Goal: Task Accomplishment & Management: Manage account settings

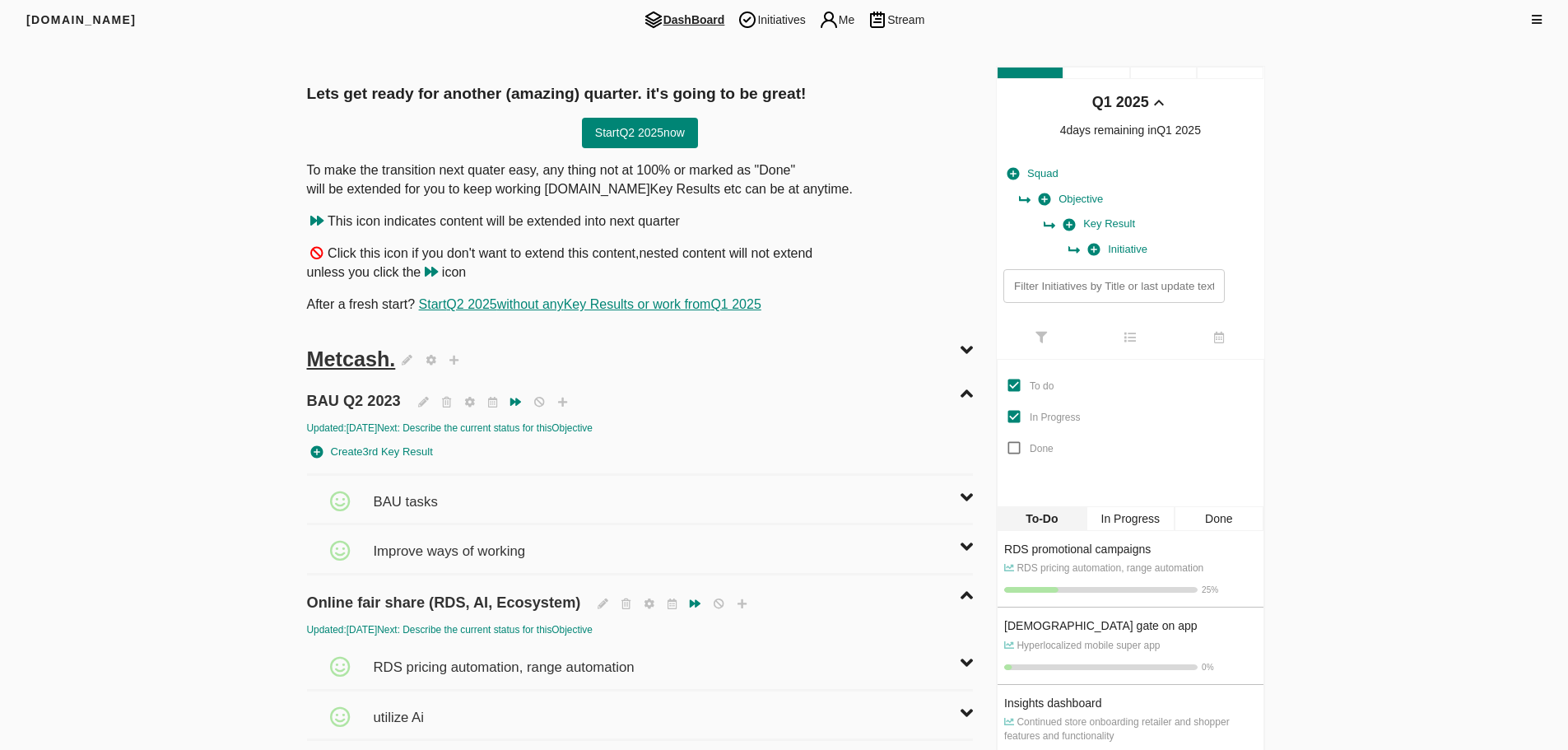
click at [767, 21] on span "Initiatives" at bounding box center [771, 19] width 81 height 20
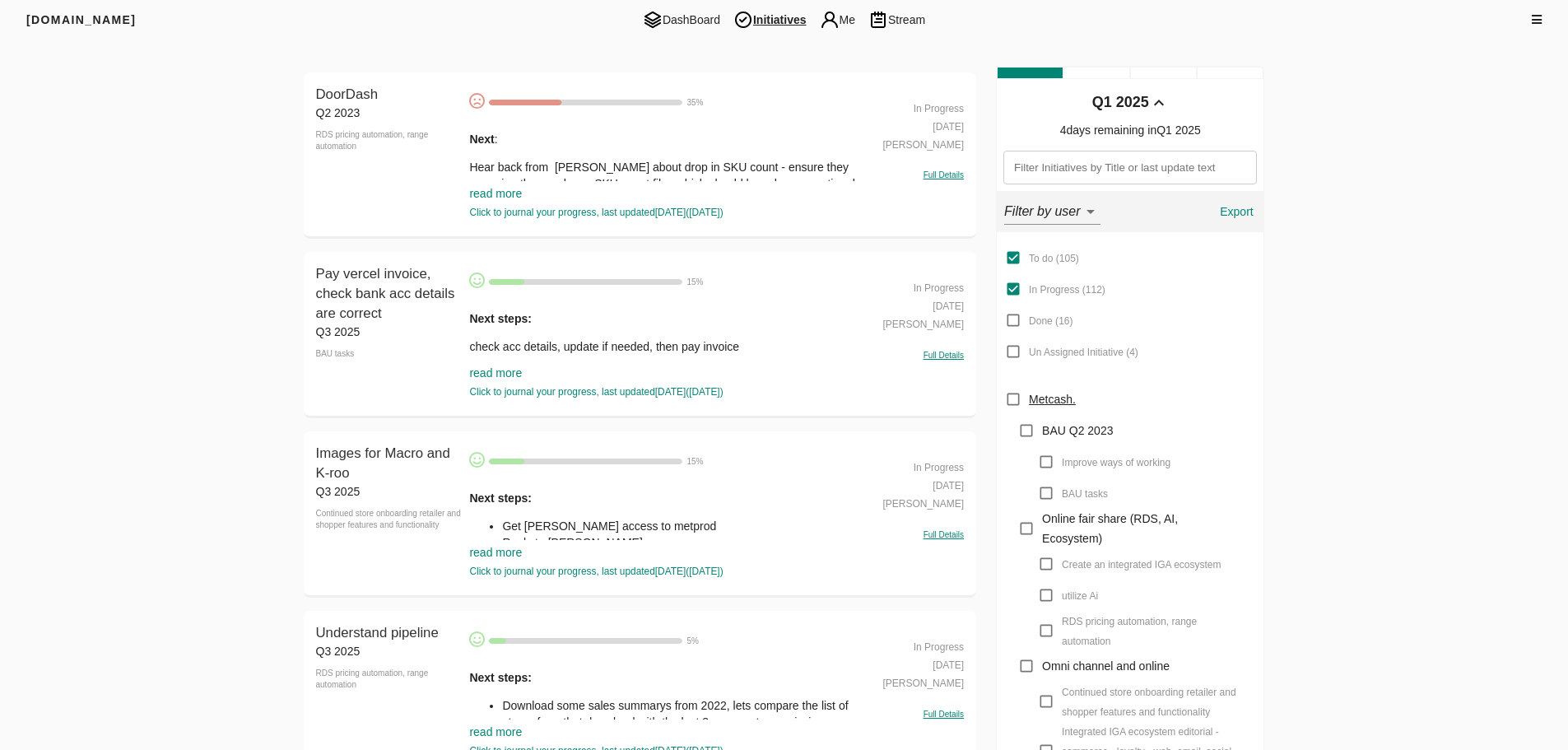
click at [509, 187] on link "read more" at bounding box center [495, 193] width 53 height 13
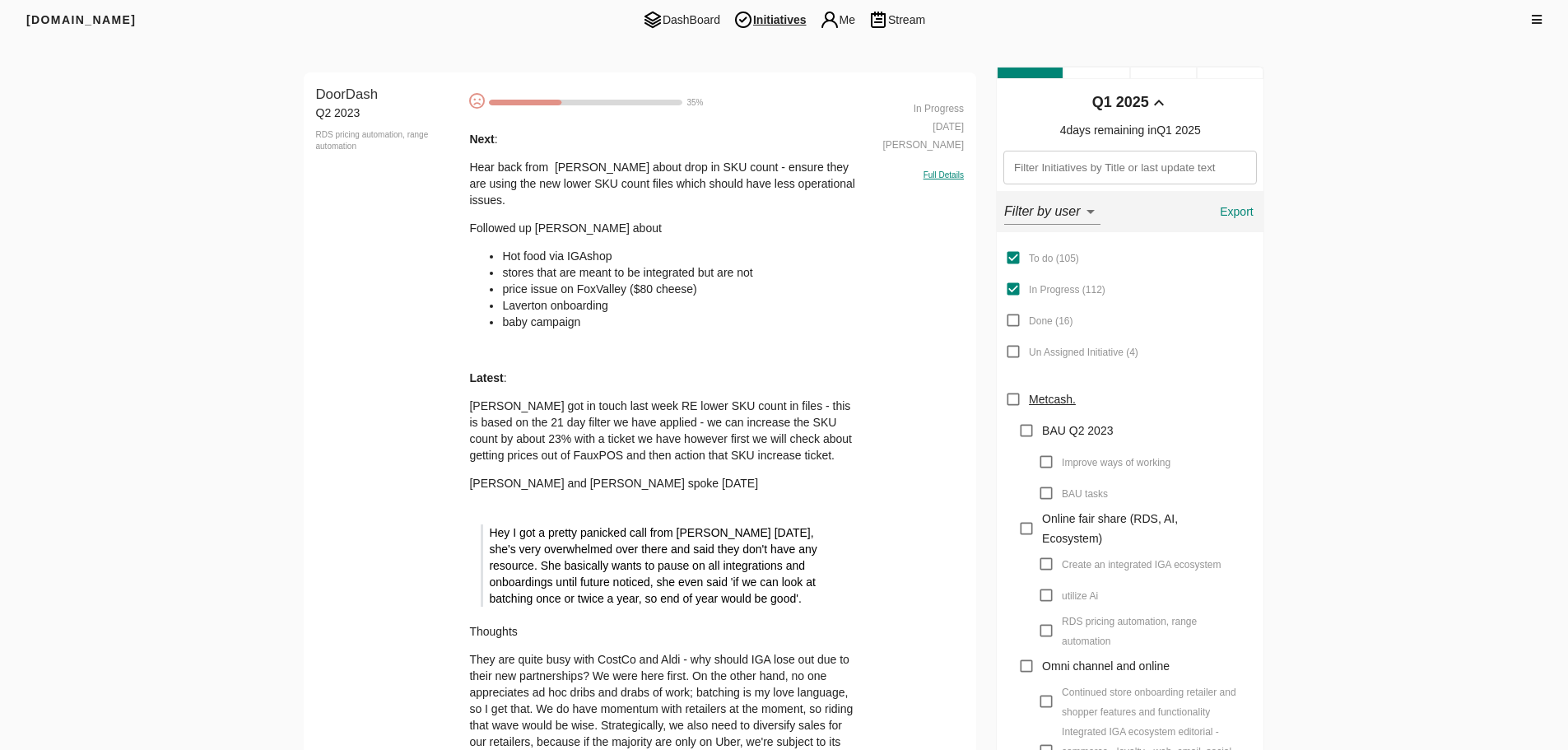
click at [509, 187] on p "Hear back from [PERSON_NAME] about drop in SKU count - ensure they are using th…" at bounding box center [663, 184] width 389 height 50
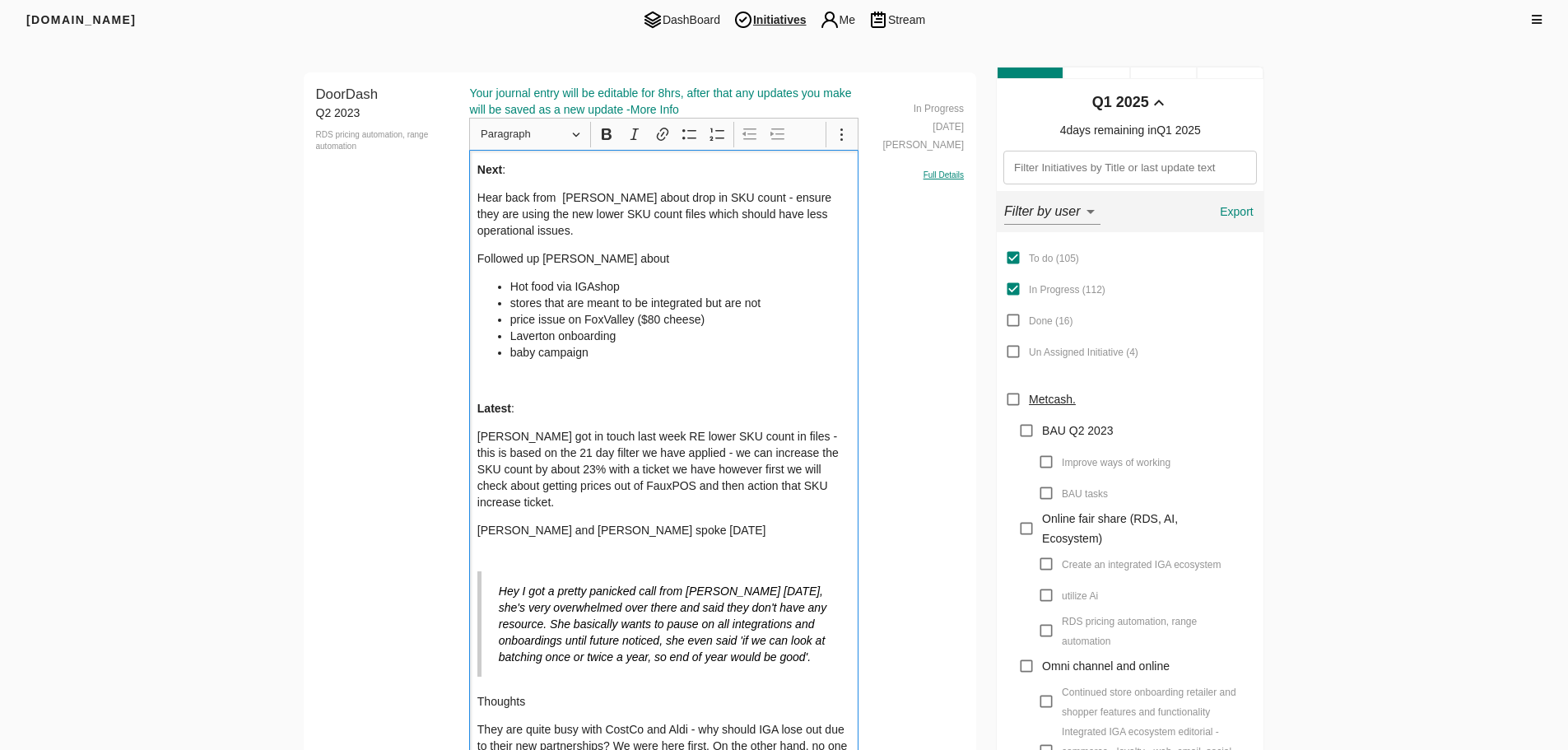
click at [480, 191] on p "Hear back from [PERSON_NAME] about drop in SKU count - ensure they are using th…" at bounding box center [664, 214] width 373 height 50
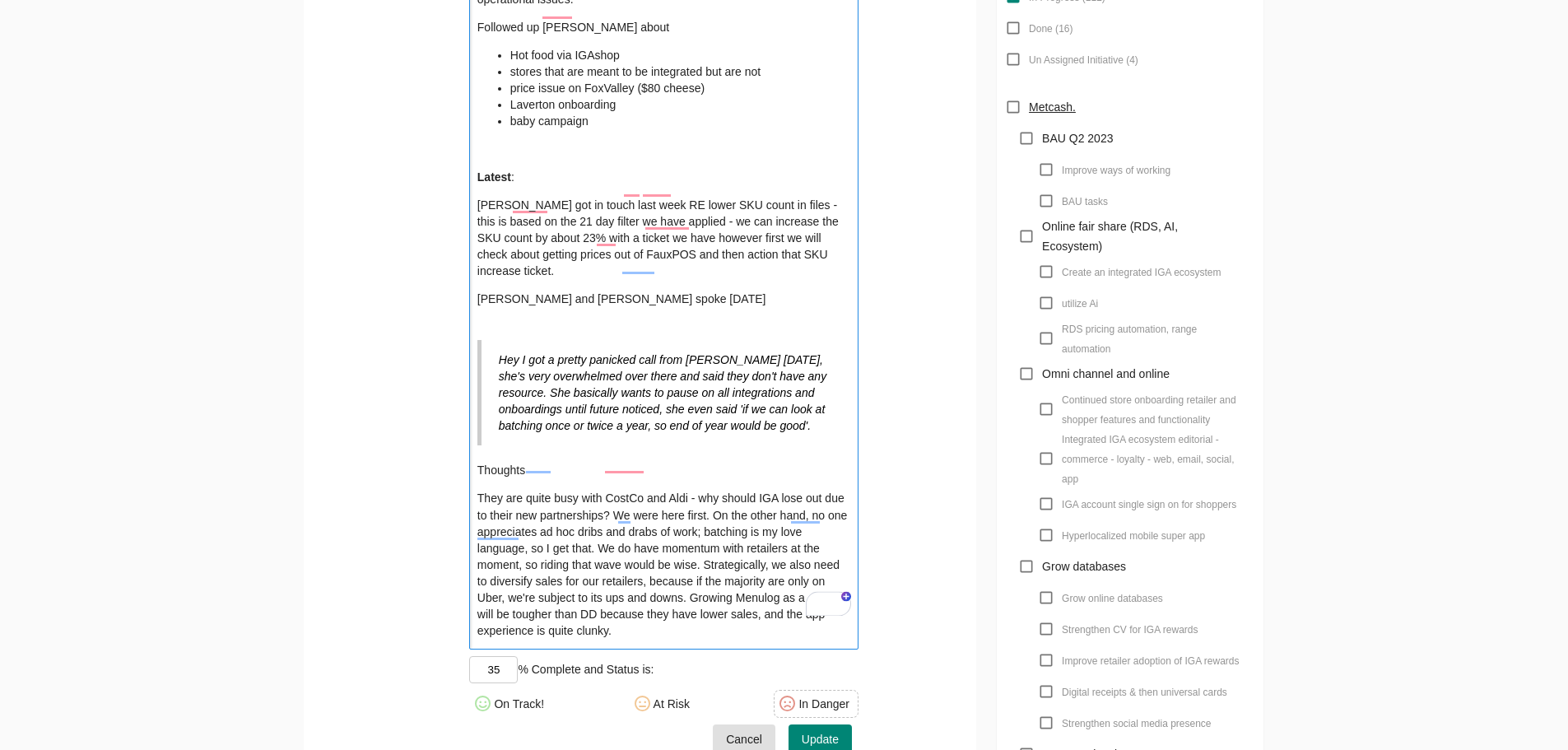
scroll to position [494, 0]
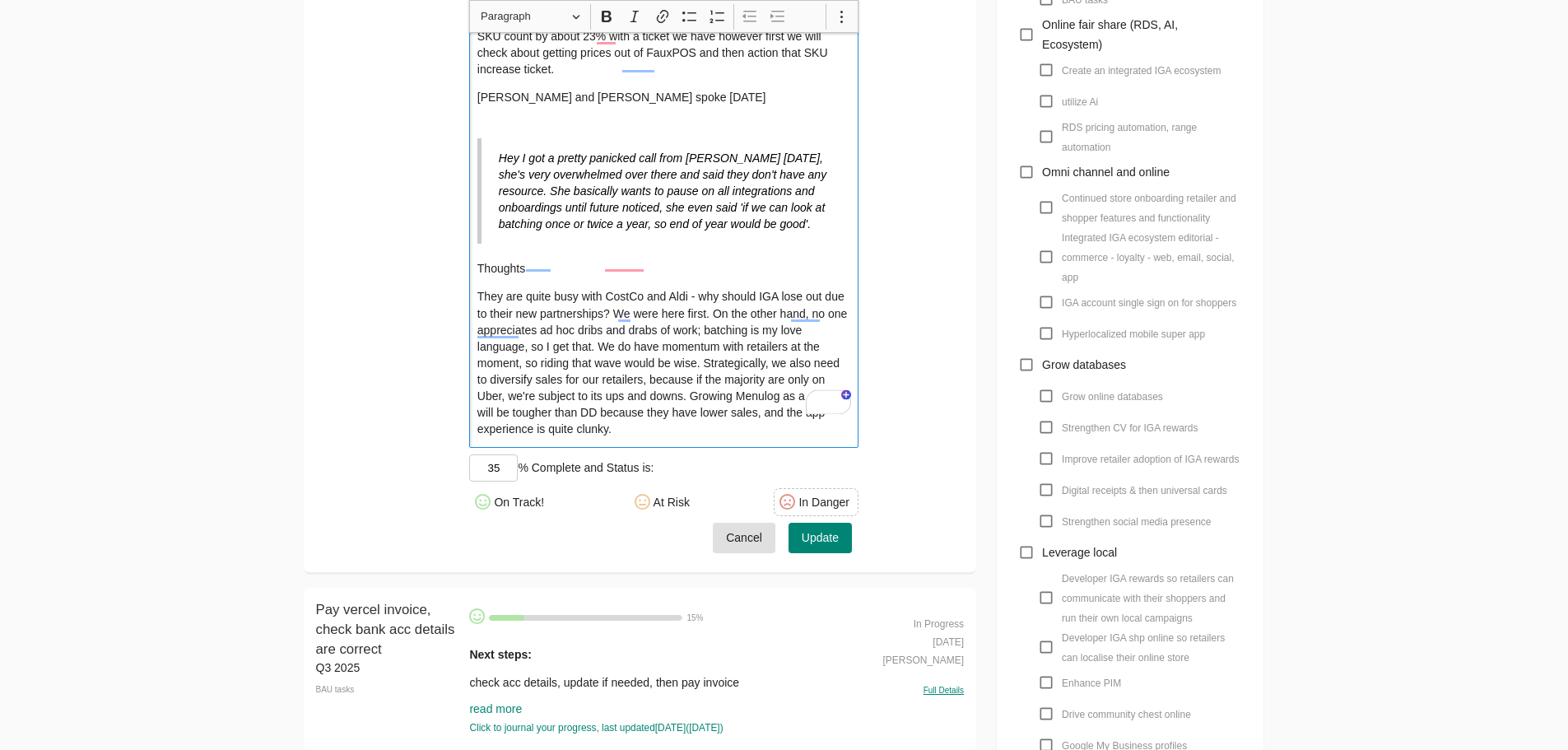
click at [660, 385] on p "They are quite busy with CostCo and Aldi - why should IGA lose out due to their…" at bounding box center [664, 362] width 373 height 148
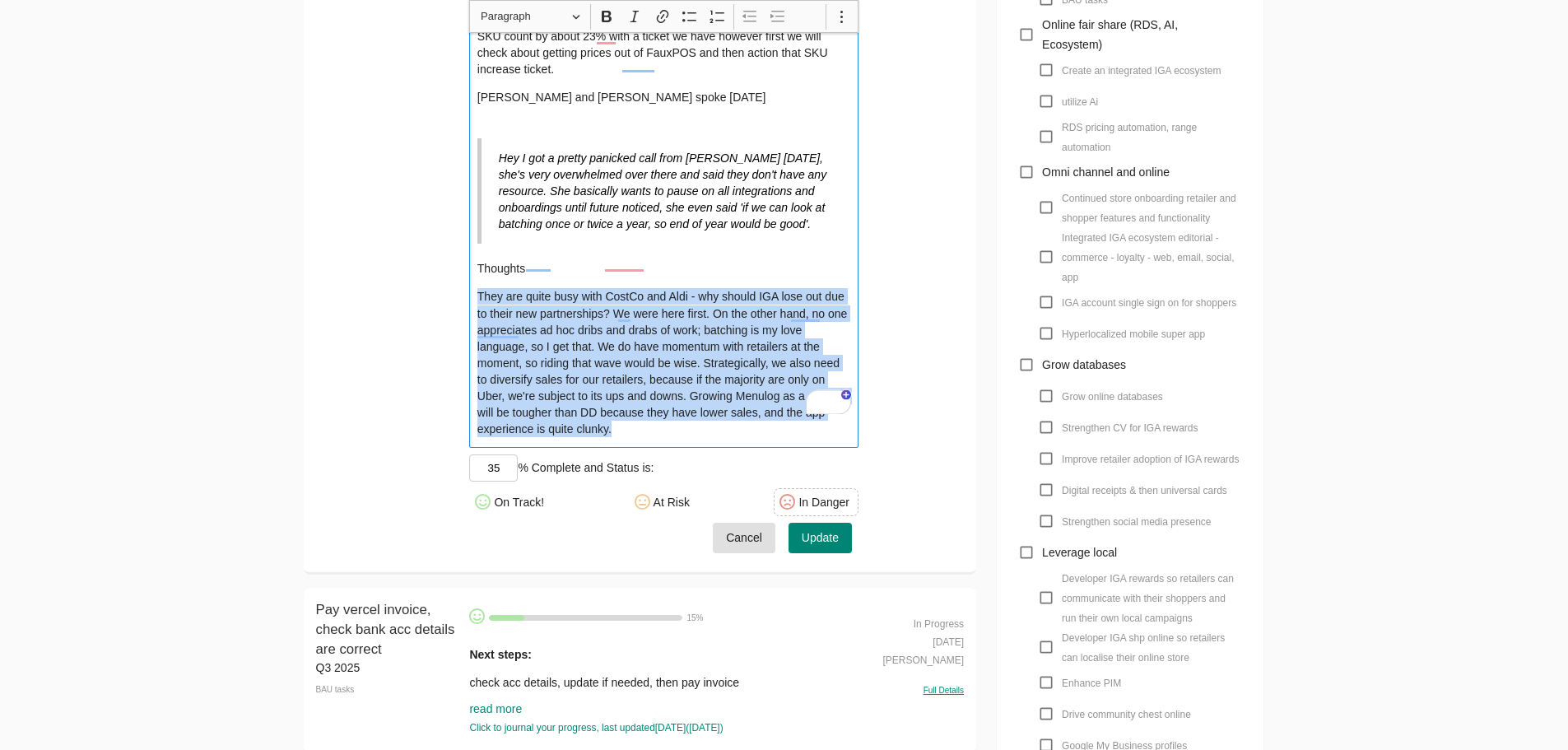
click at [660, 385] on p "They are quite busy with CostCo and Aldi - why should IGA lose out due to their…" at bounding box center [664, 362] width 373 height 148
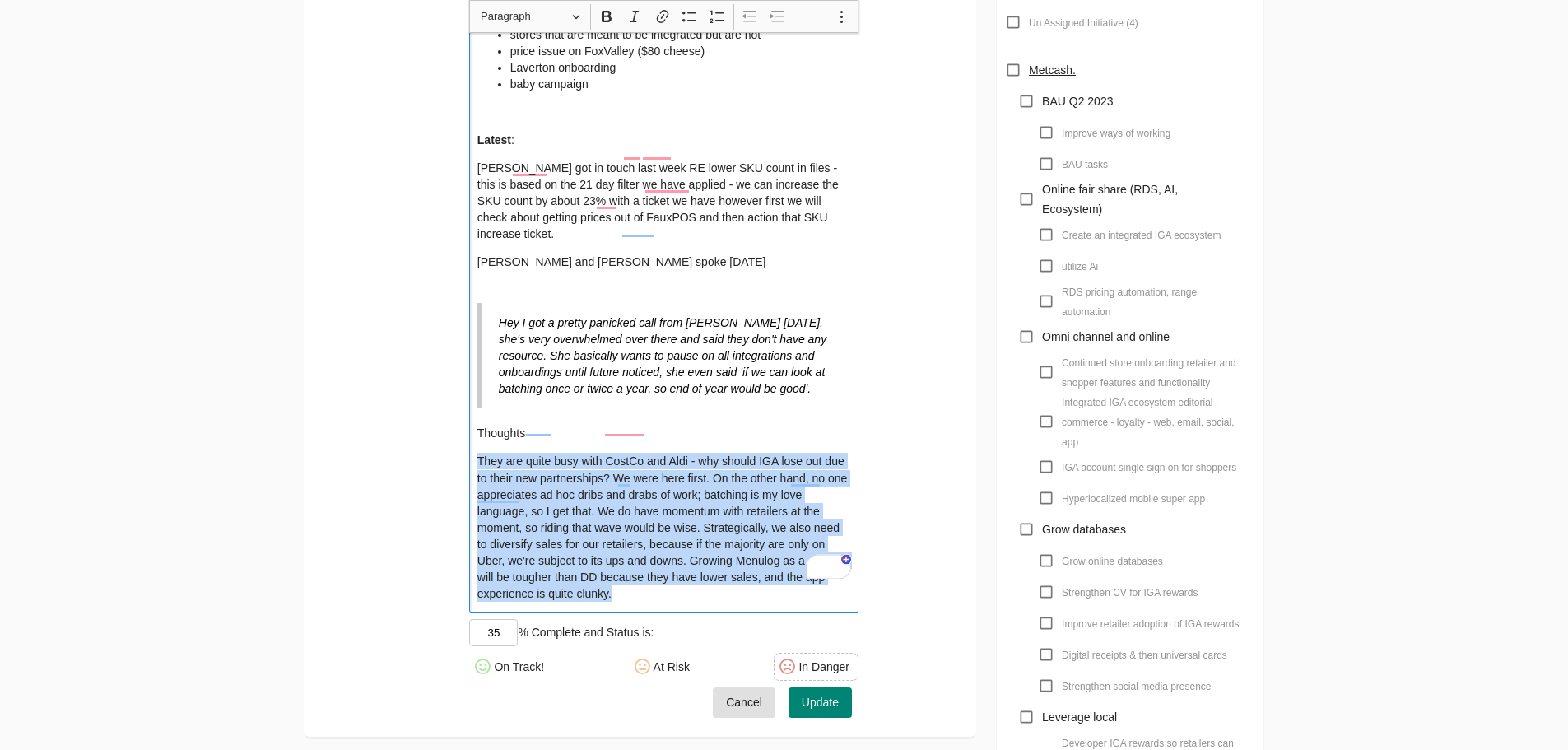
click at [479, 160] on p "[PERSON_NAME] got in touch last week RE lower SKU count in files - this is base…" at bounding box center [664, 201] width 373 height 83
click at [480, 160] on p "[PERSON_NAME] got in touch last week RE lower SKU count in files - this is base…" at bounding box center [664, 201] width 373 height 83
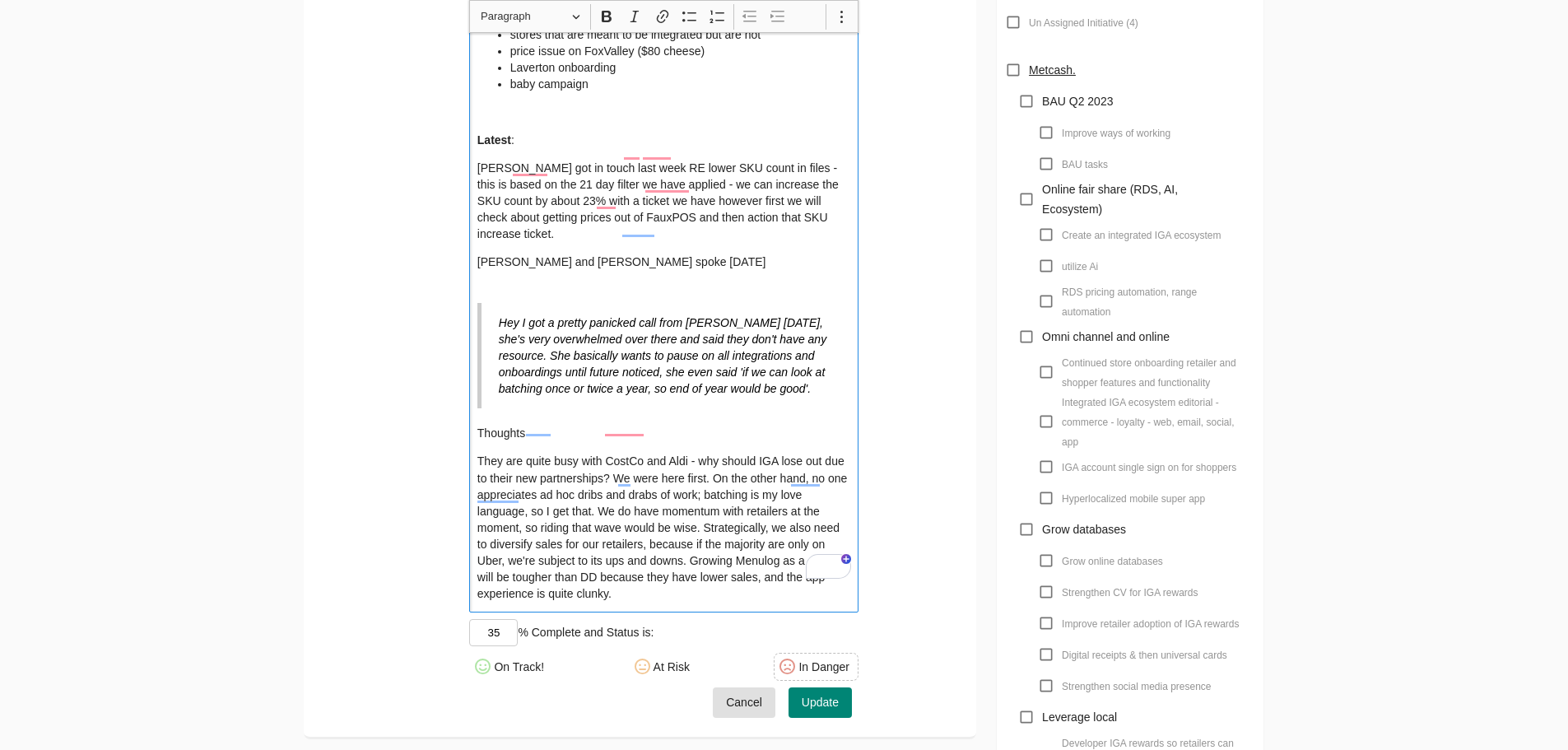
click at [480, 160] on p "[PERSON_NAME] got in touch last week RE lower SKU count in files - this is base…" at bounding box center [664, 201] width 373 height 83
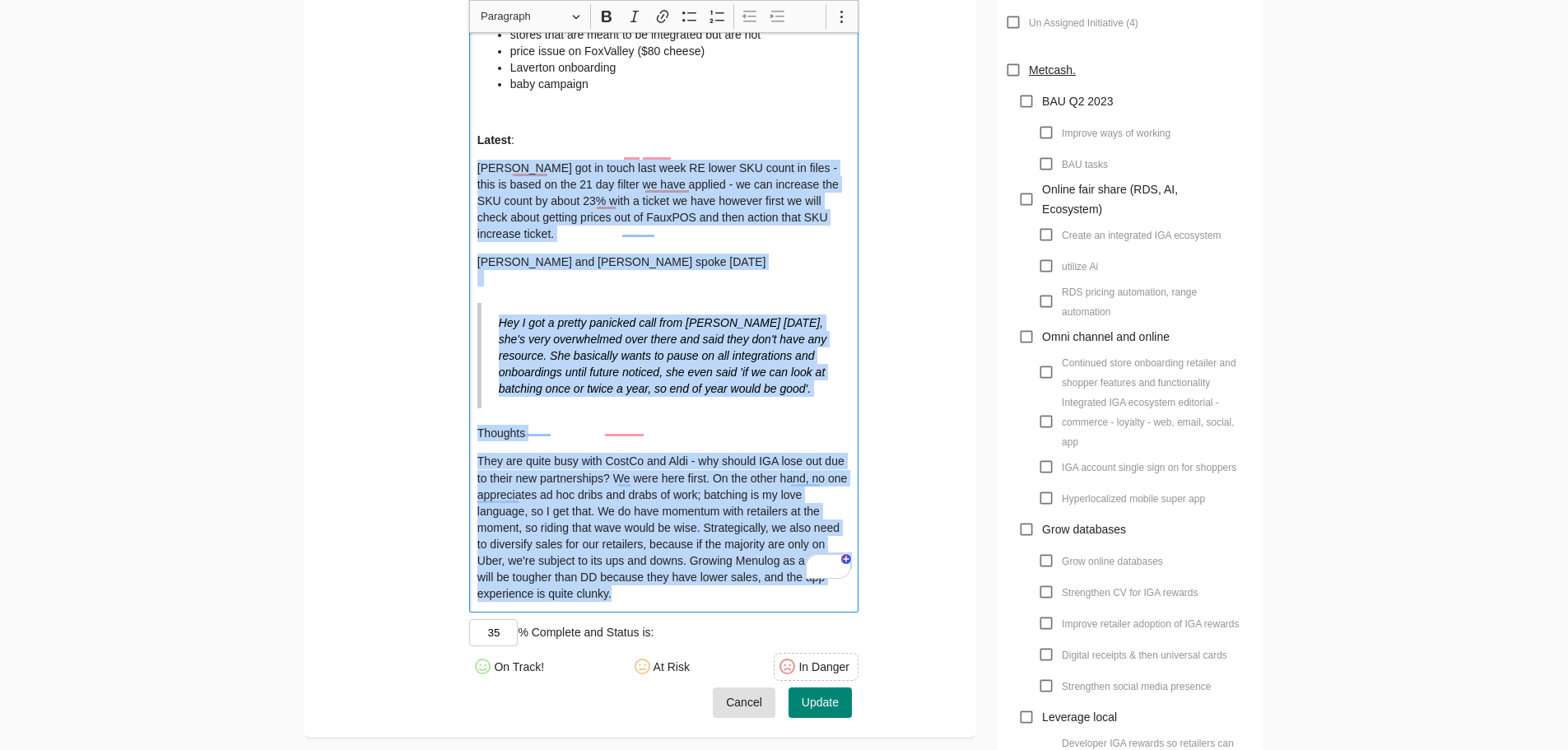
drag, startPoint x: 478, startPoint y: 149, endPoint x: 749, endPoint y: 653, distance: 572.2
click at [747, 656] on div "Your journal entry will be editable for 8hrs, after that any updates you make w…" at bounding box center [663, 237] width 389 height 962
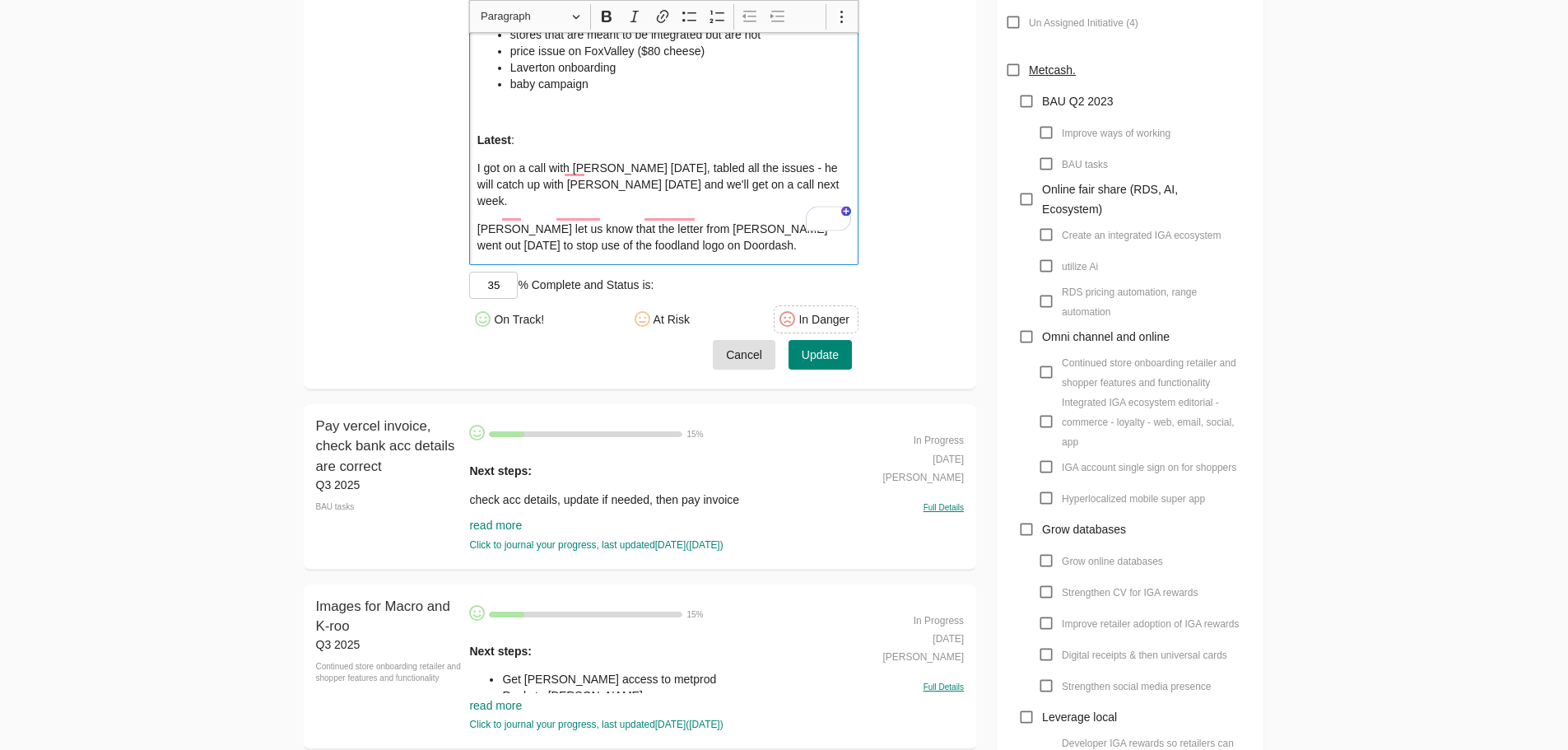
click at [807, 345] on span "Update" at bounding box center [820, 355] width 37 height 21
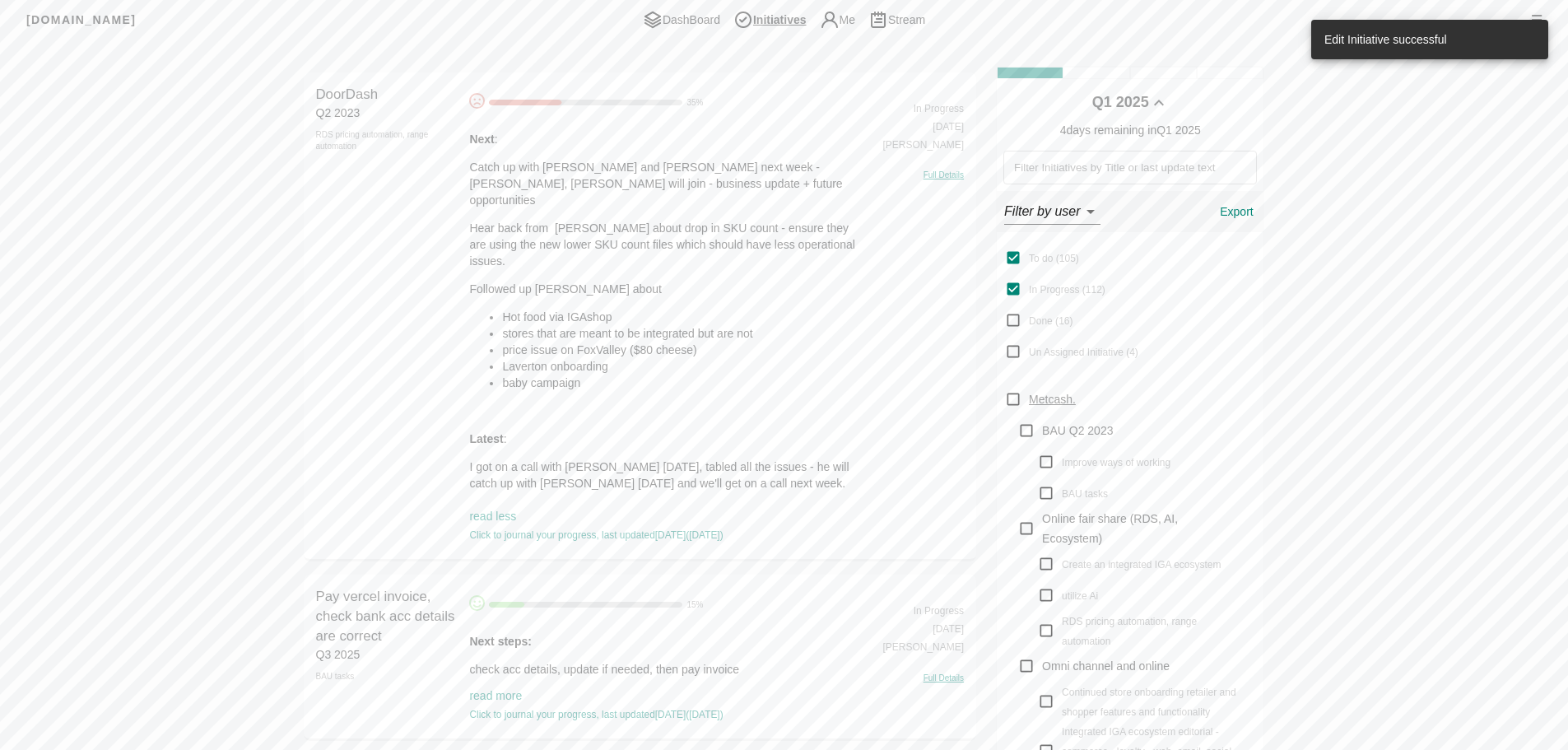
scroll to position [412, 0]
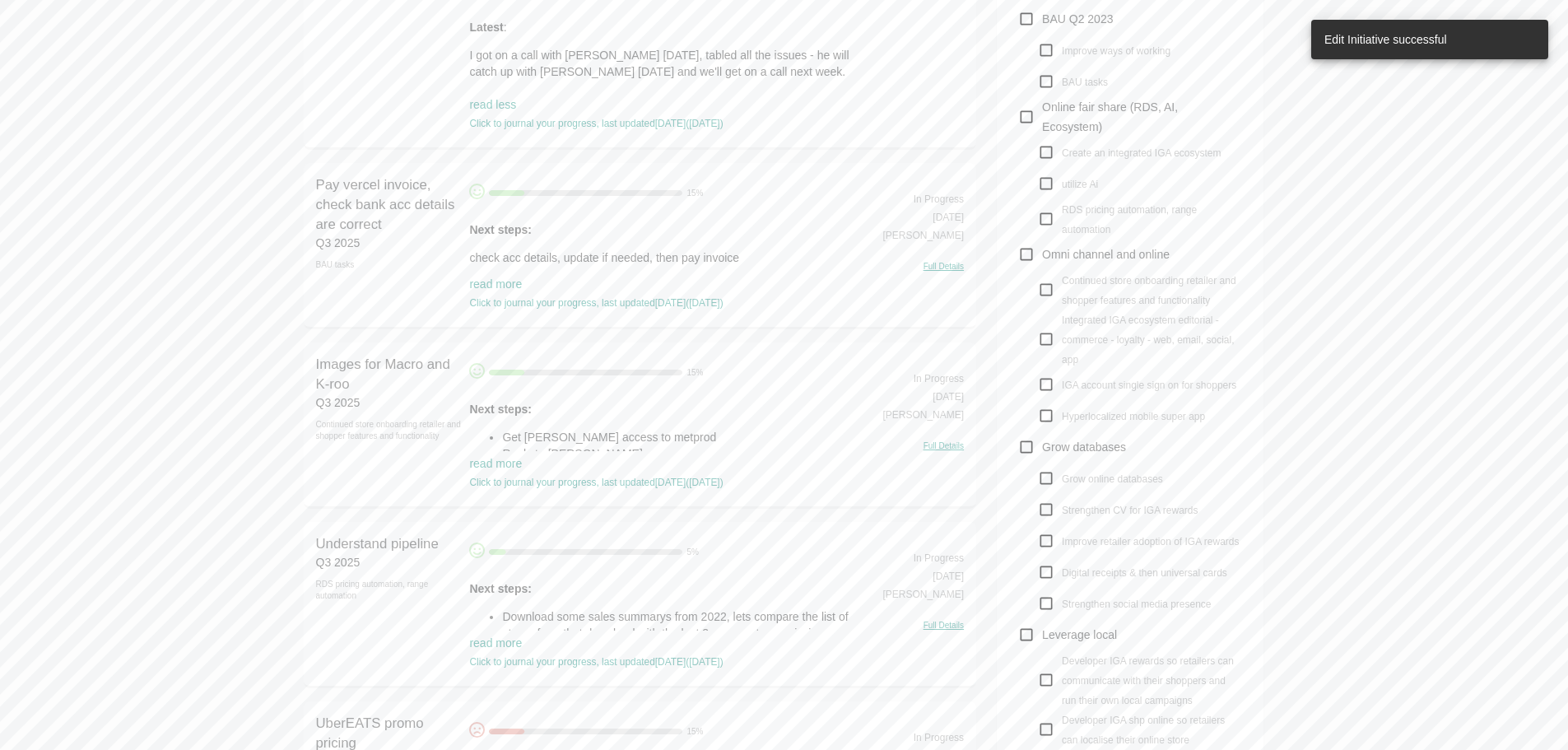
click at [491, 282] on link "read more" at bounding box center [495, 284] width 53 height 13
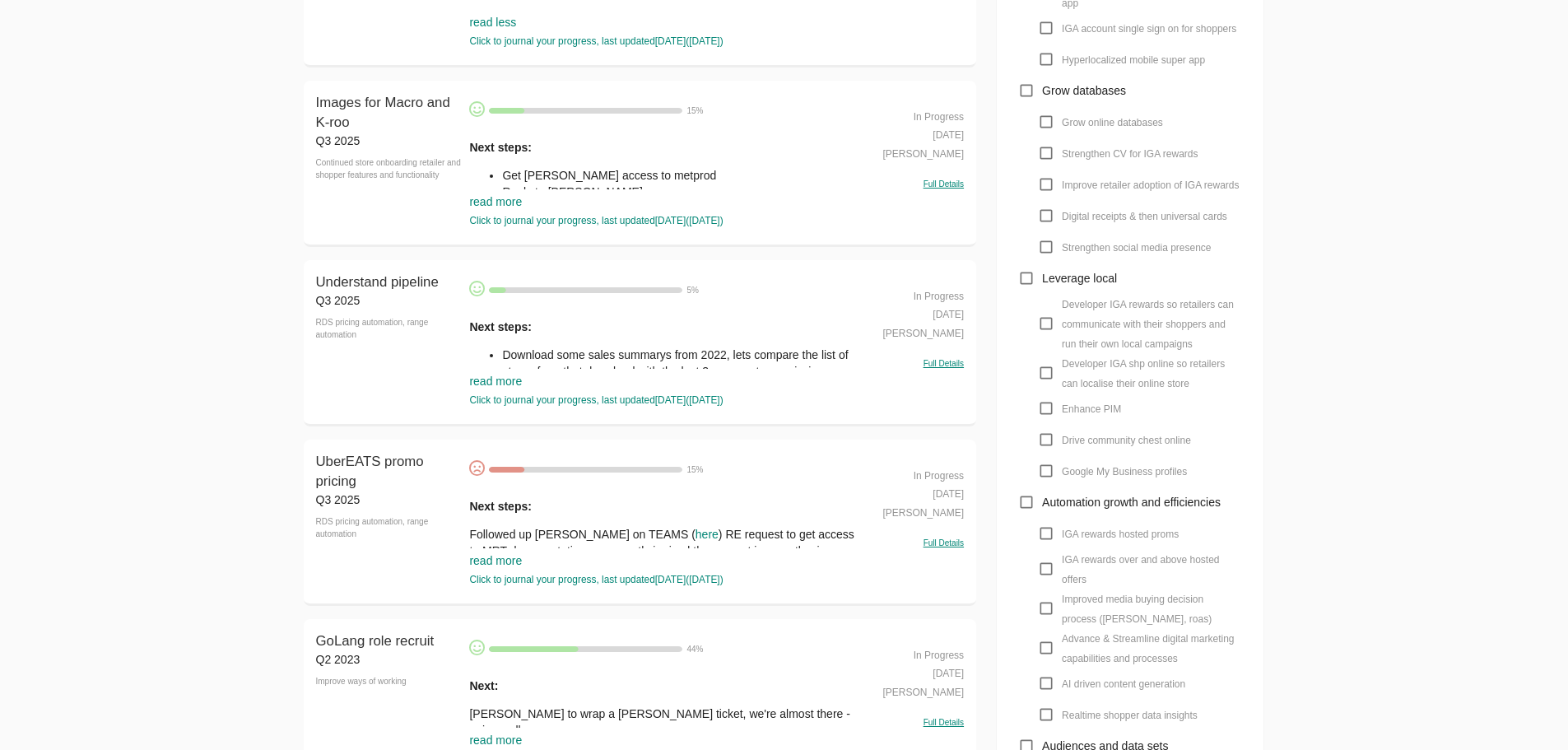
scroll to position [823, 0]
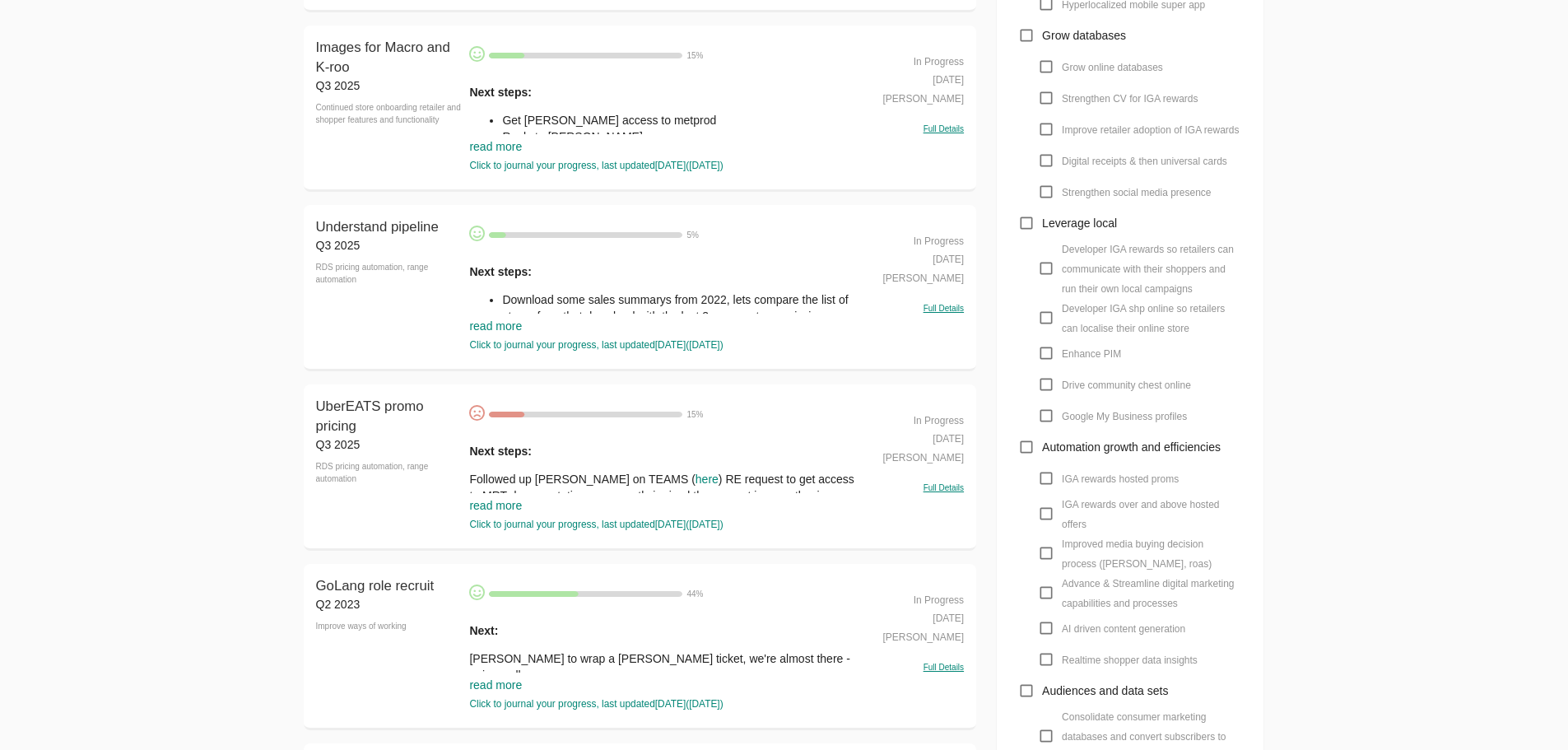
click at [511, 332] on link "read more" at bounding box center [495, 325] width 53 height 13
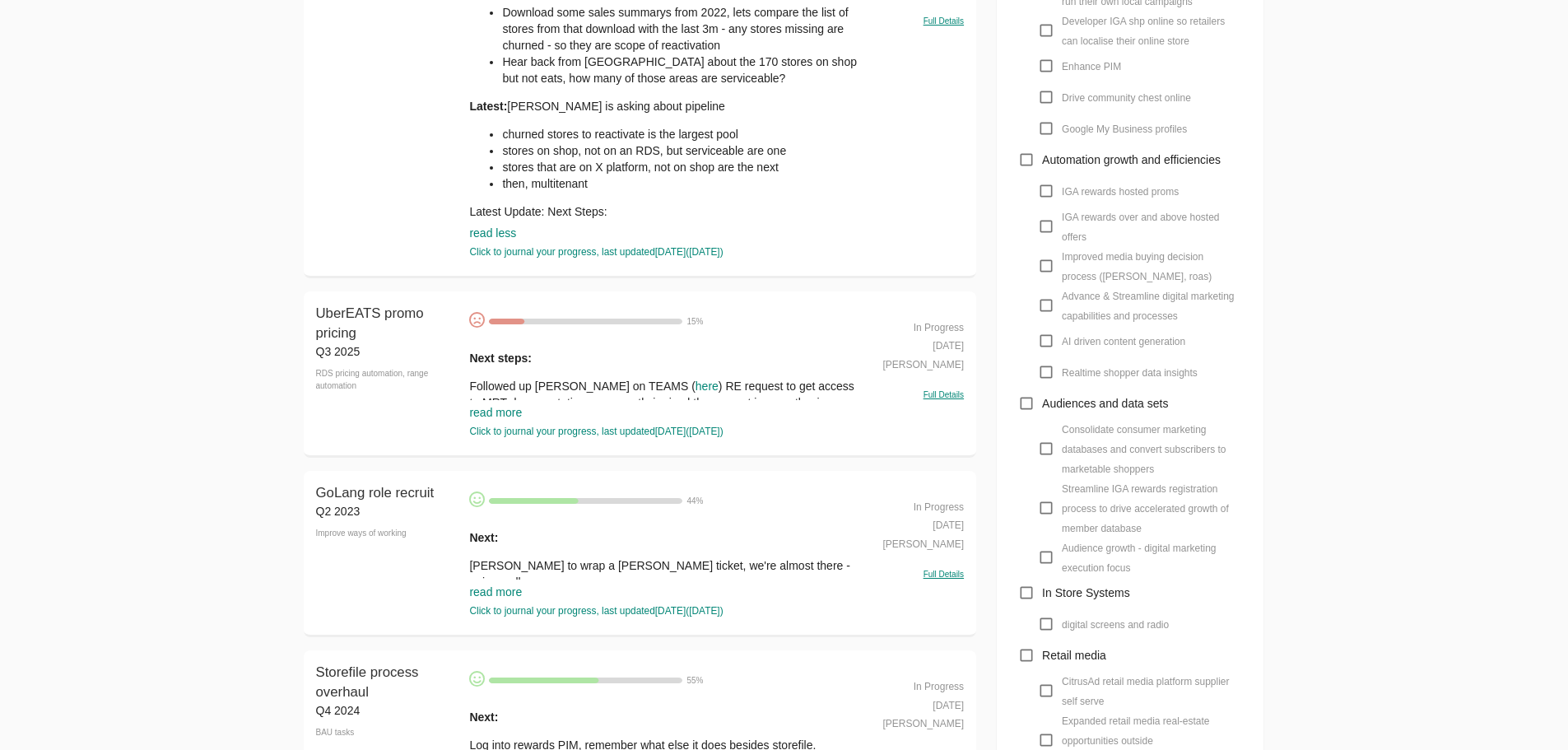
scroll to position [1152, 0]
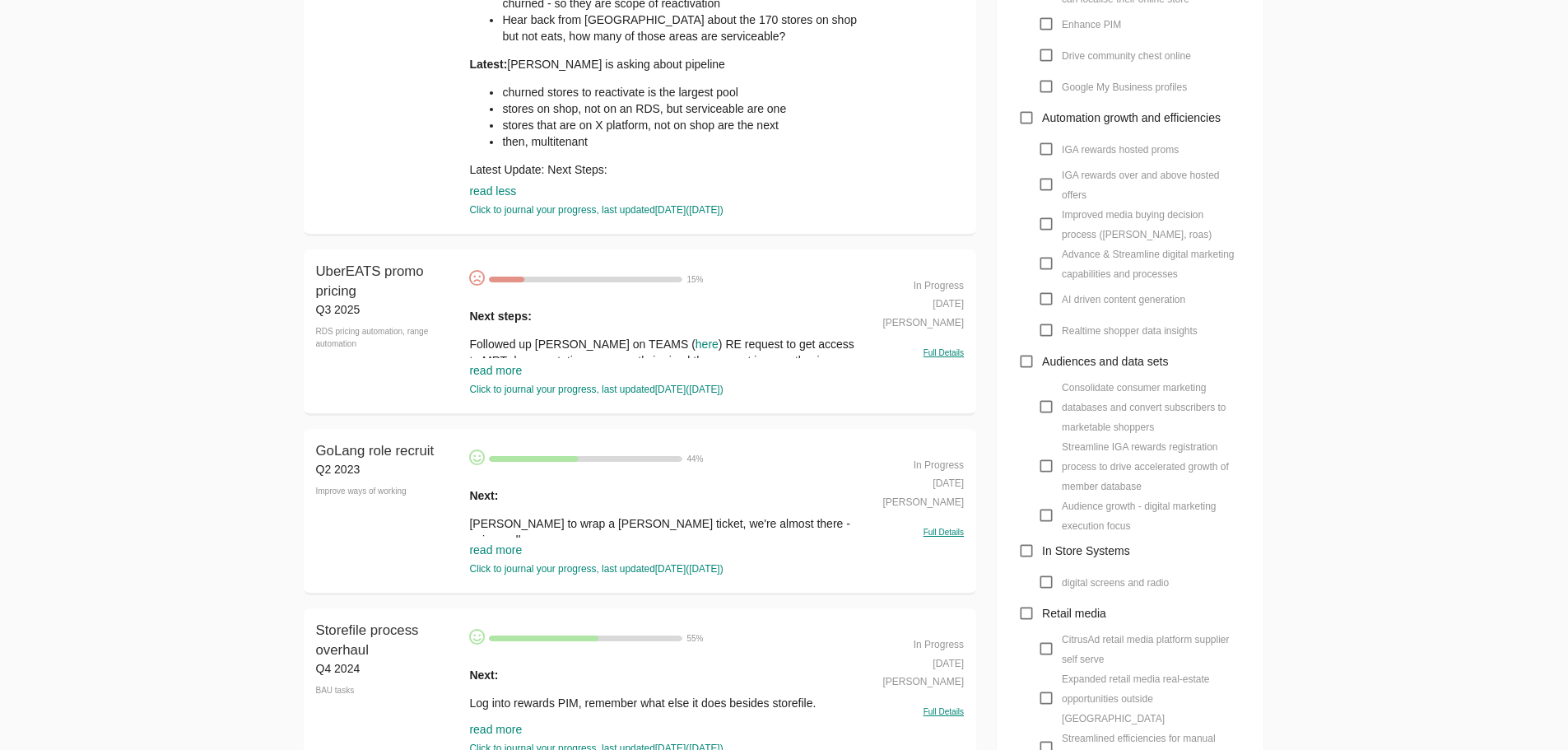
click at [508, 377] on link "read more" at bounding box center [495, 370] width 53 height 13
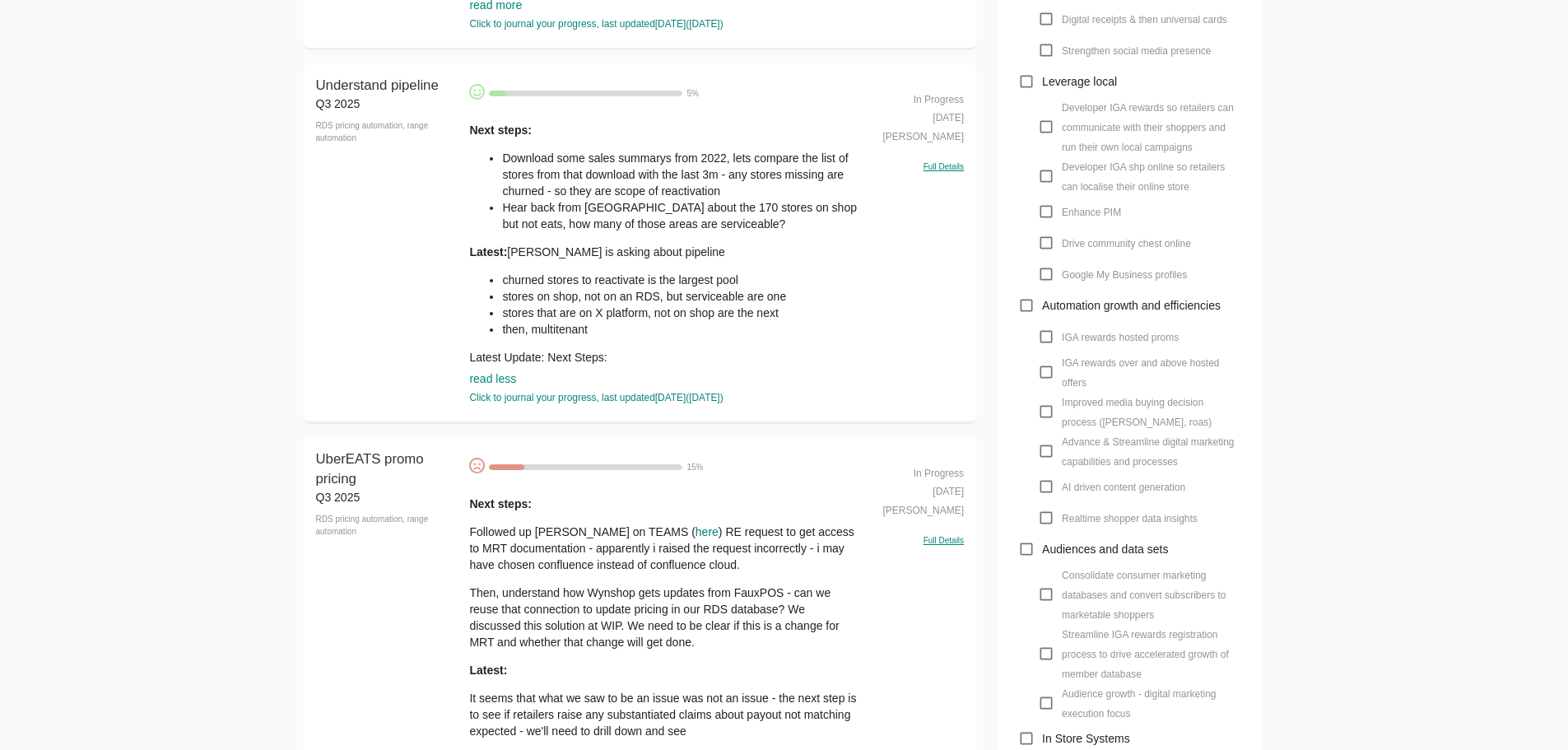
scroll to position [906, 0]
